Goal: Register for event/course

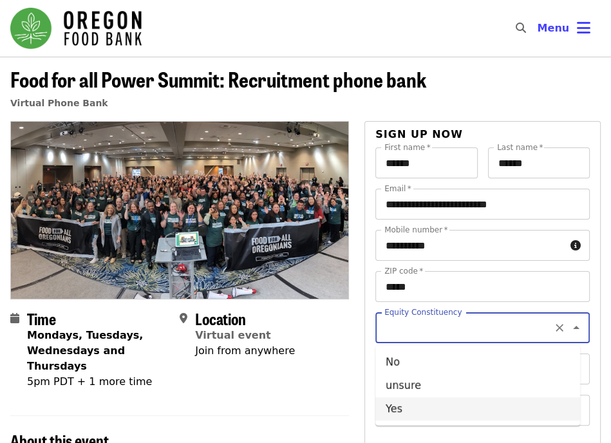
click at [412, 404] on li "Yes" at bounding box center [477, 408] width 205 height 23
type input "***"
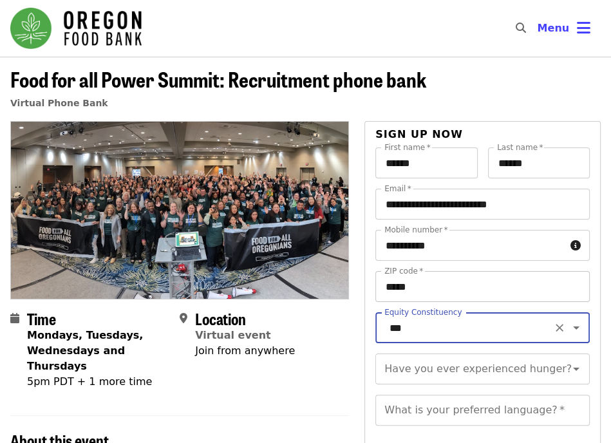
scroll to position [107, 0]
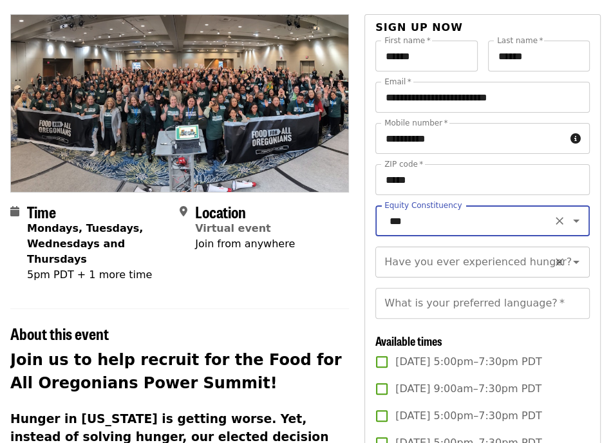
click at [463, 273] on input "Have you ever experienced hunger?" at bounding box center [467, 262] width 162 height 24
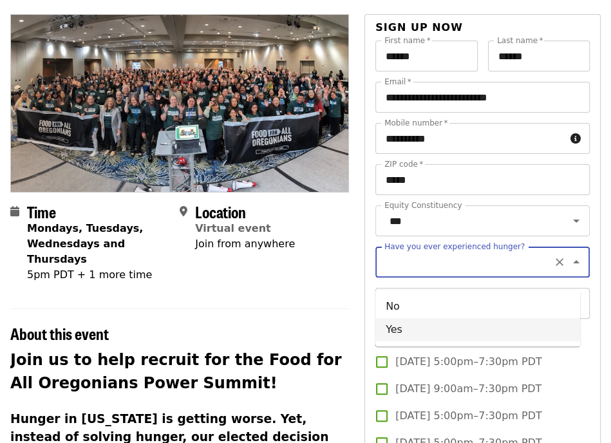
click at [441, 324] on li "Yes" at bounding box center [477, 329] width 205 height 23
type input "***"
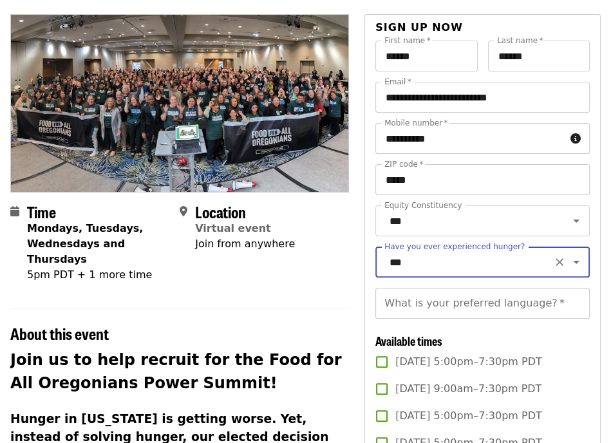
click at [441, 319] on input "What is your preferred language?   *" at bounding box center [482, 303] width 214 height 31
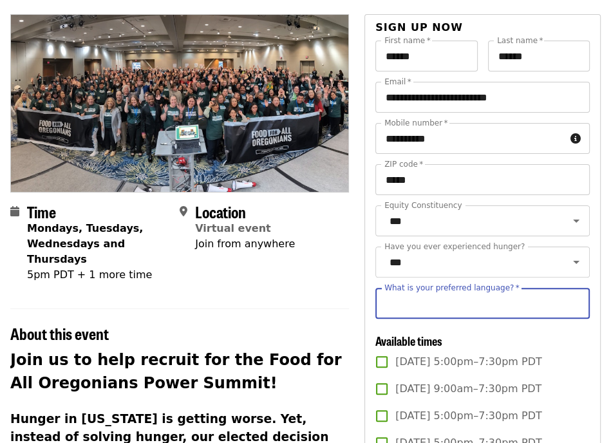
type input "*******"
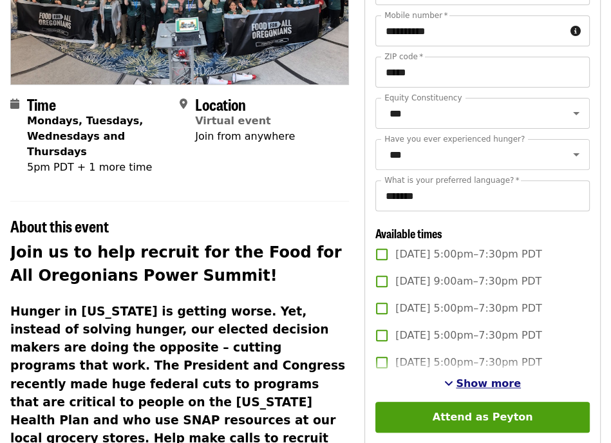
click at [495, 389] on span "Show more" at bounding box center [488, 383] width 65 height 12
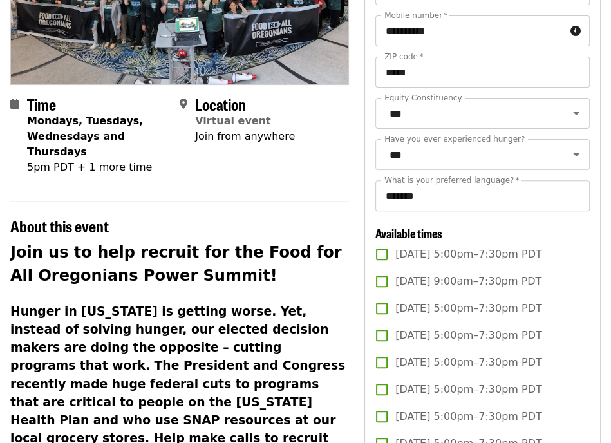
click at [472, 262] on span "[DATE] 5:00pm–7:30pm PDT" at bounding box center [468, 254] width 146 height 15
click at [440, 370] on span "[DATE] 5:00pm–7:30pm PDT" at bounding box center [468, 362] width 146 height 15
click at [440, 343] on span "[DATE] 5:00pm–7:30pm PDT" at bounding box center [468, 335] width 146 height 15
click at [443, 370] on span "[DATE] 5:00pm–7:30pm PDT" at bounding box center [468, 362] width 146 height 15
click at [418, 370] on span "[DATE] 5:00pm–7:30pm PDT" at bounding box center [468, 362] width 146 height 15
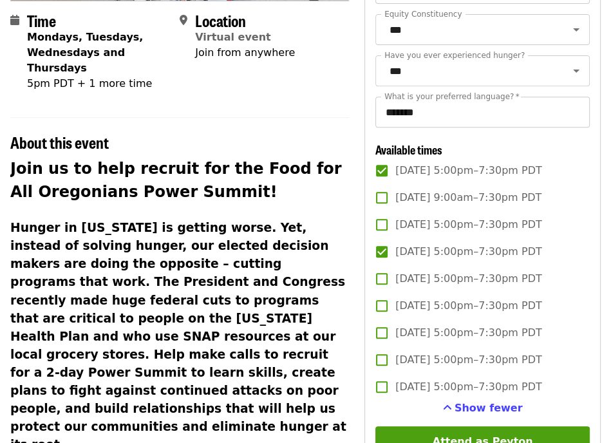
scroll to position [322, 0]
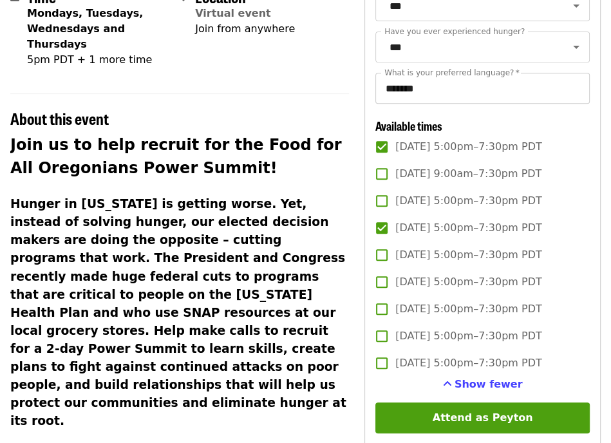
click at [441, 317] on span "[DATE] 5:00pm–7:30pm PDT" at bounding box center [468, 308] width 146 height 15
click at [423, 241] on label "[DATE] 5:00pm–7:30pm PDT" at bounding box center [473, 227] width 211 height 27
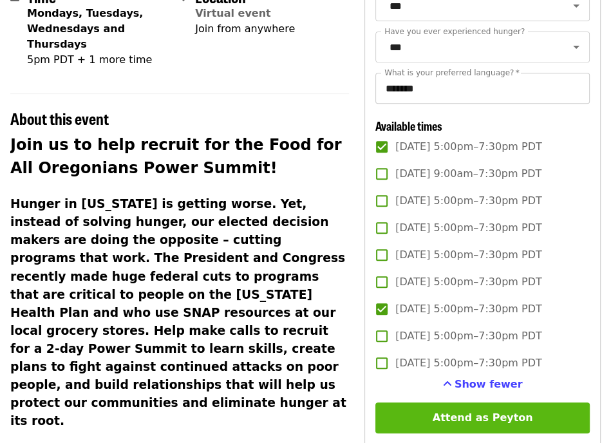
click at [471, 429] on button "Attend as Peyton" at bounding box center [482, 417] width 214 height 31
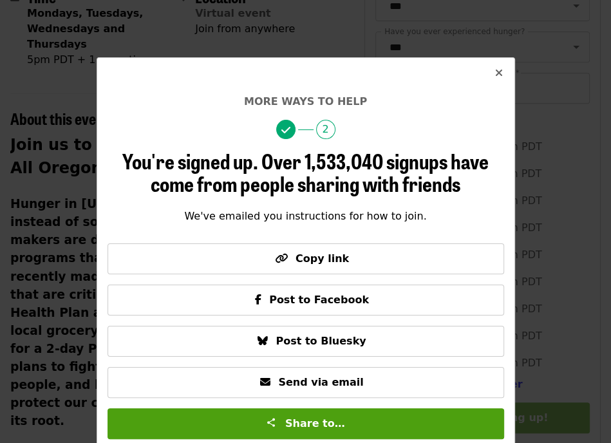
scroll to position [8, 0]
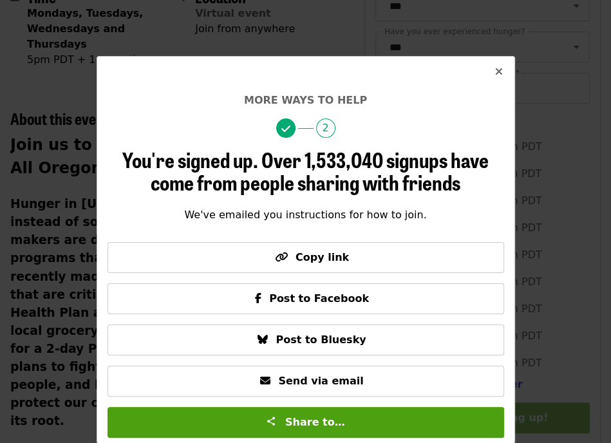
click at [497, 74] on icon "times icon" at bounding box center [499, 72] width 8 height 12
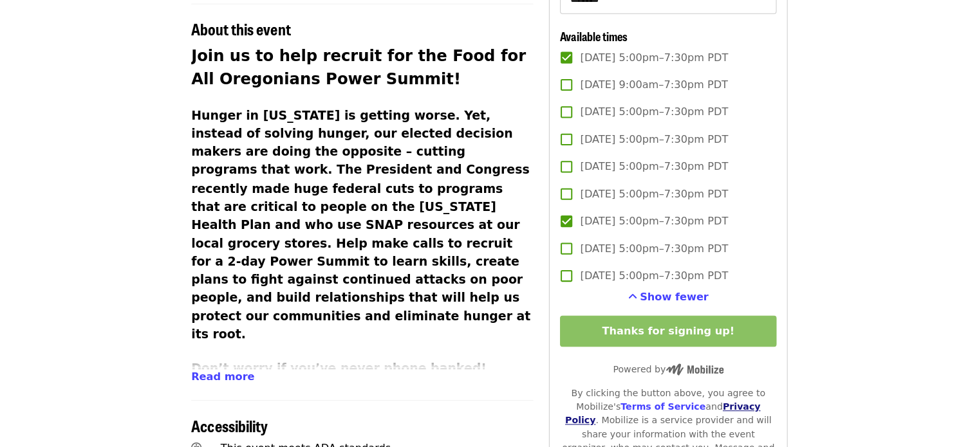
scroll to position [429, 0]
